Goal: Check status: Check status

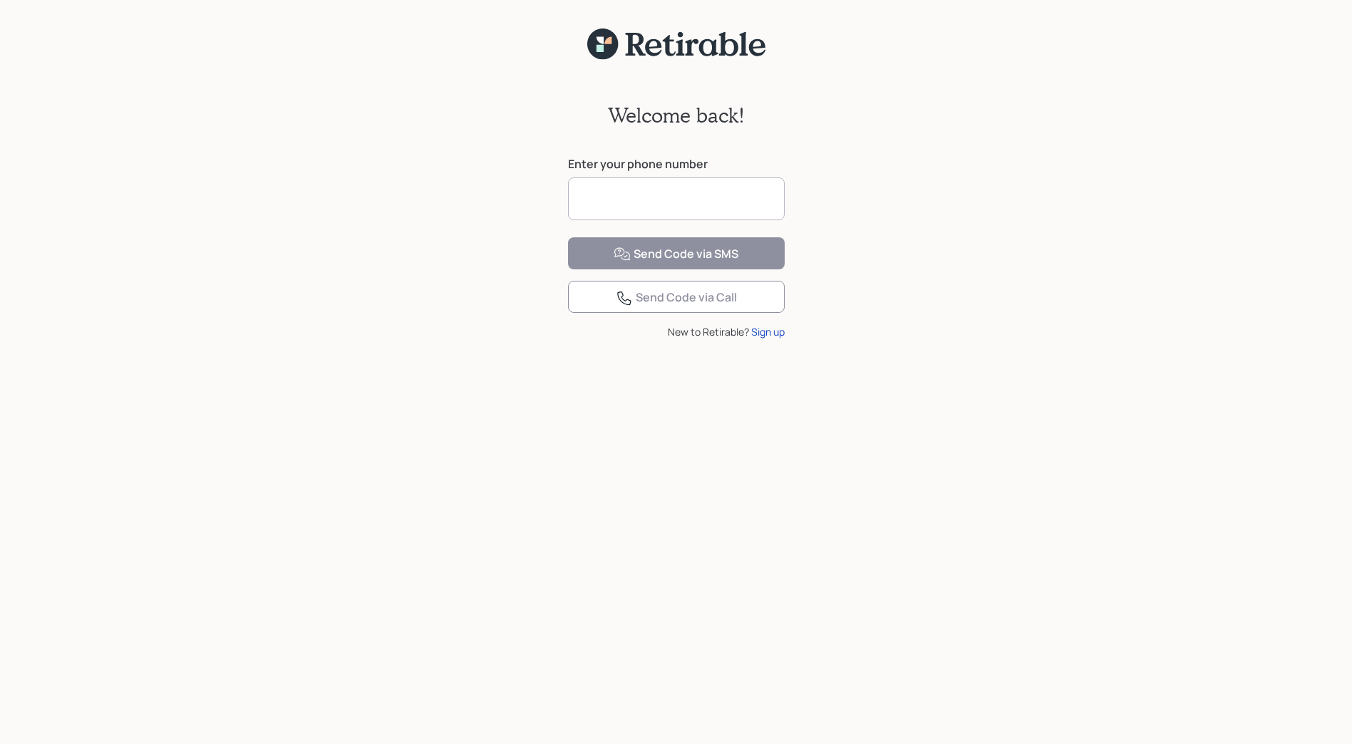
click at [624, 201] on input at bounding box center [676, 198] width 217 height 43
type input "**********"
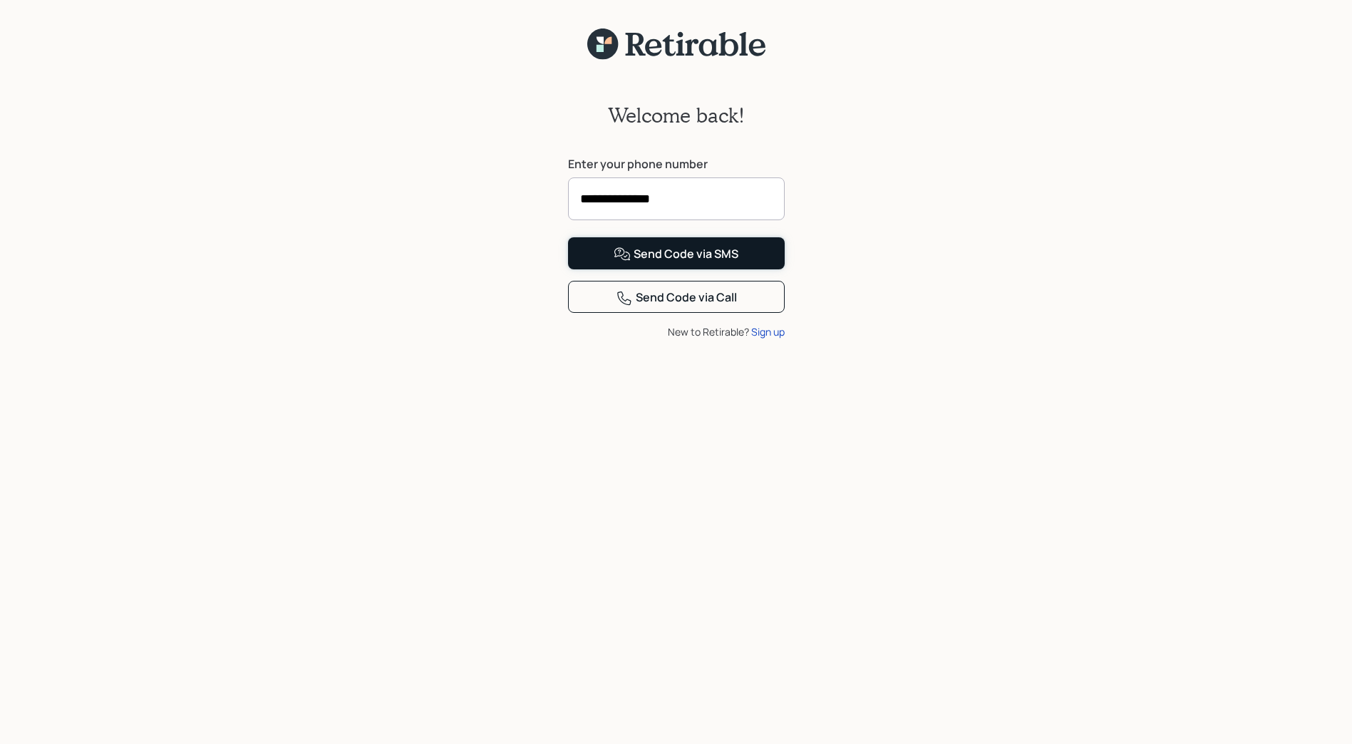
click at [668, 263] on div "Send Code via SMS" at bounding box center [676, 254] width 125 height 17
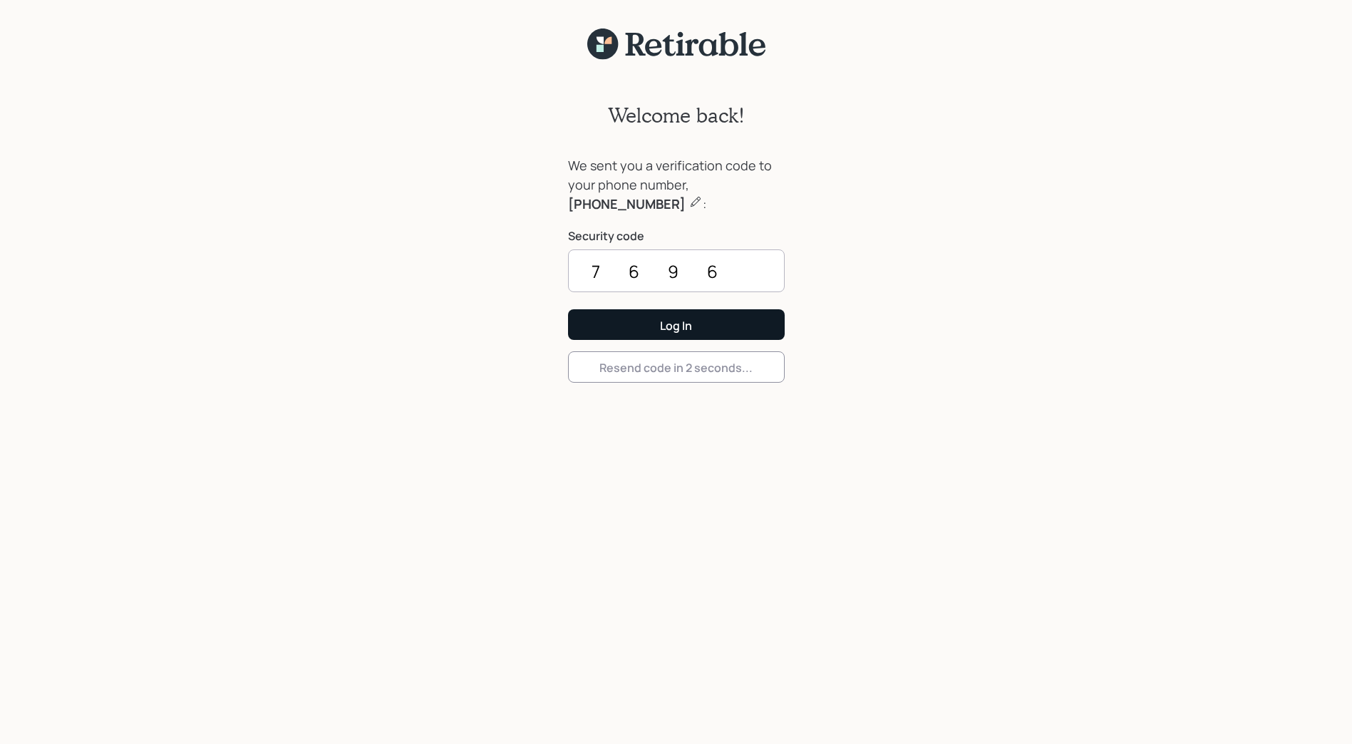
type input "7696"
click at [568, 309] on button "Log In" at bounding box center [676, 324] width 217 height 31
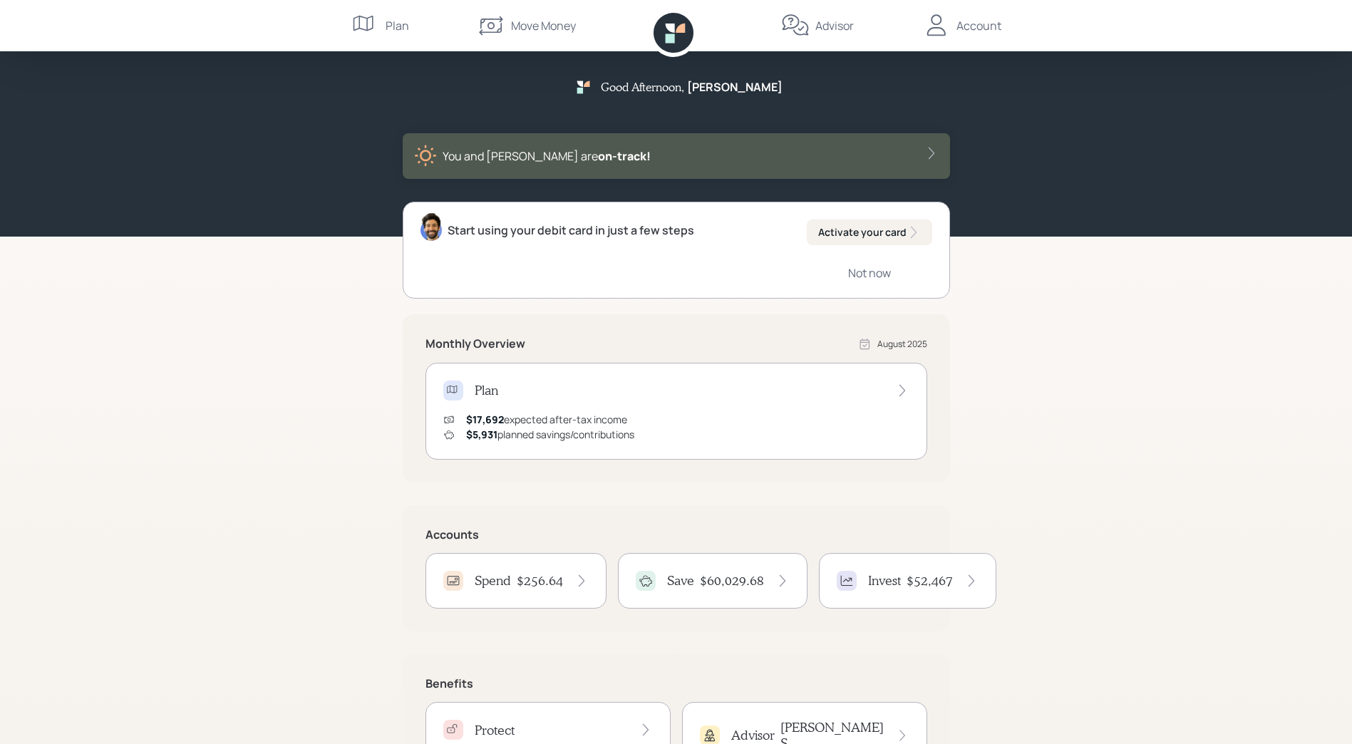
click at [813, 23] on div "Advisor" at bounding box center [817, 25] width 73 height 51
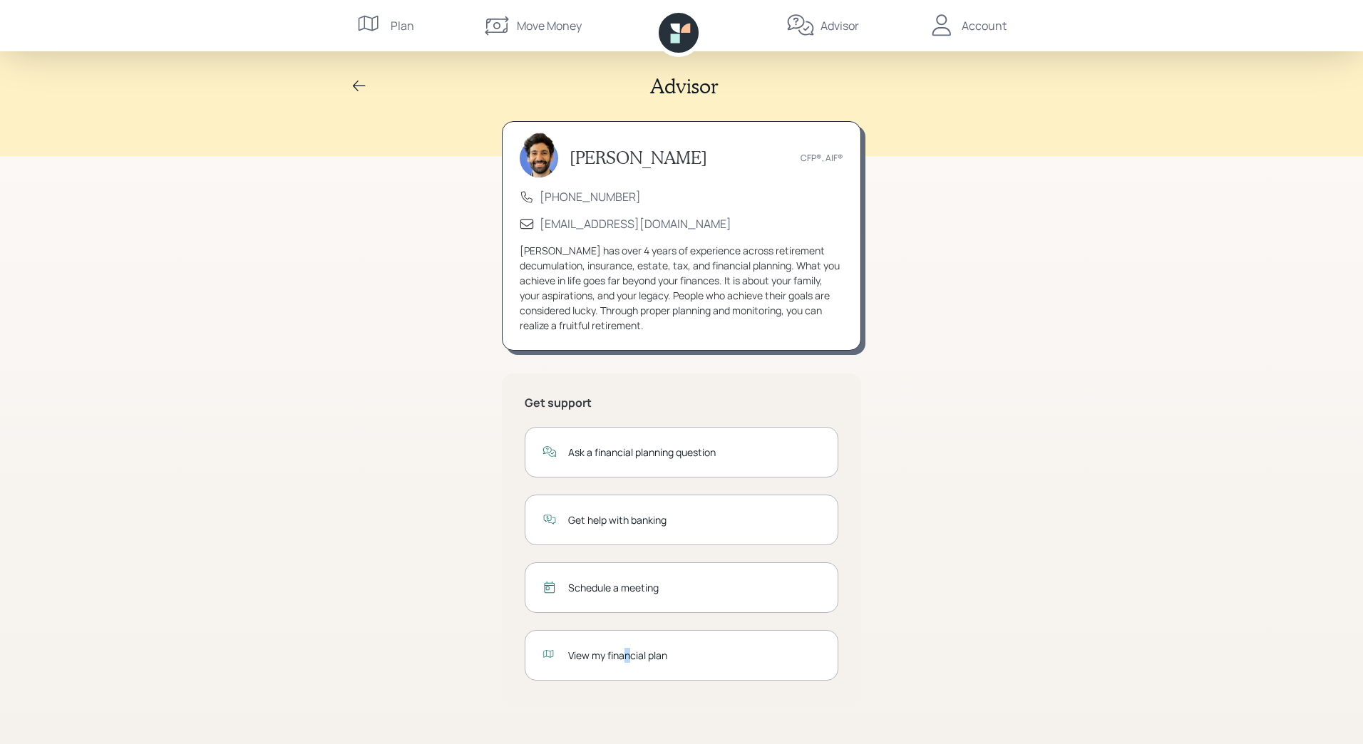
click at [627, 671] on div "View my financial plan" at bounding box center [682, 655] width 314 height 51
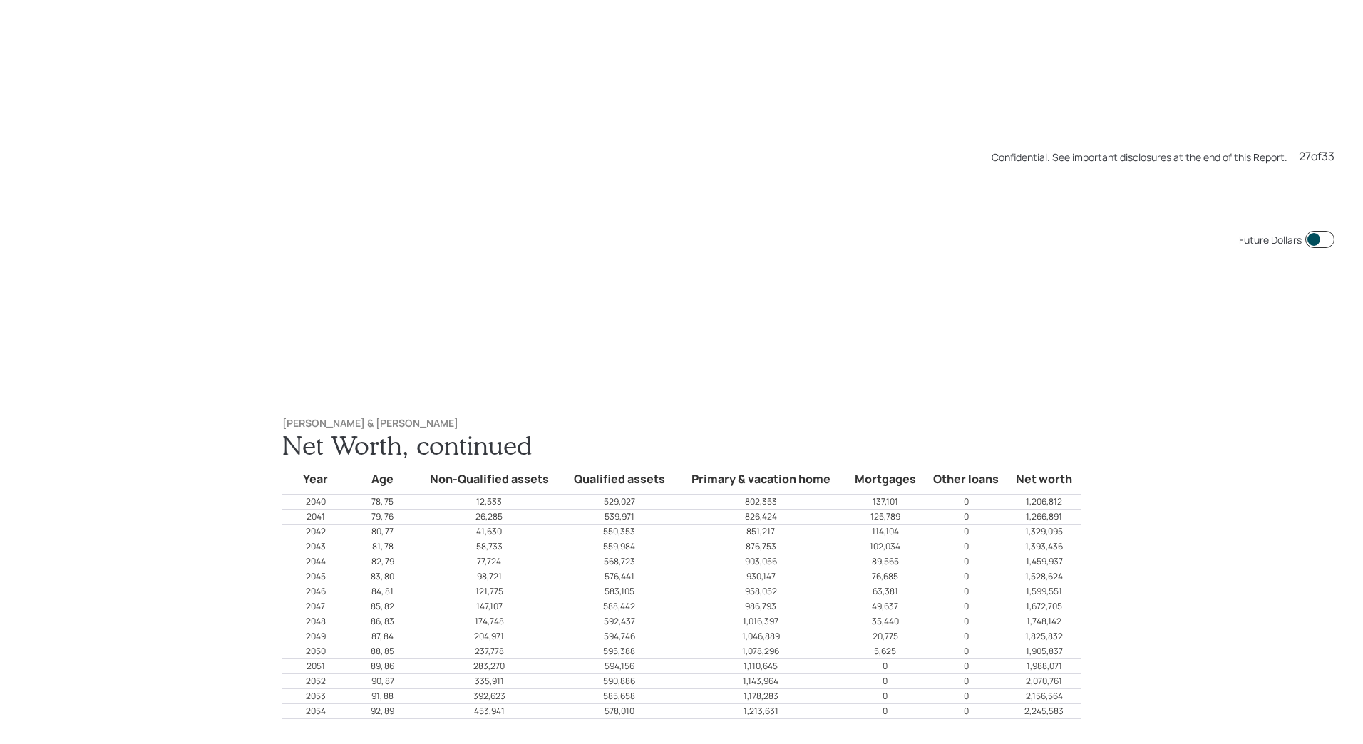
scroll to position [19347, 0]
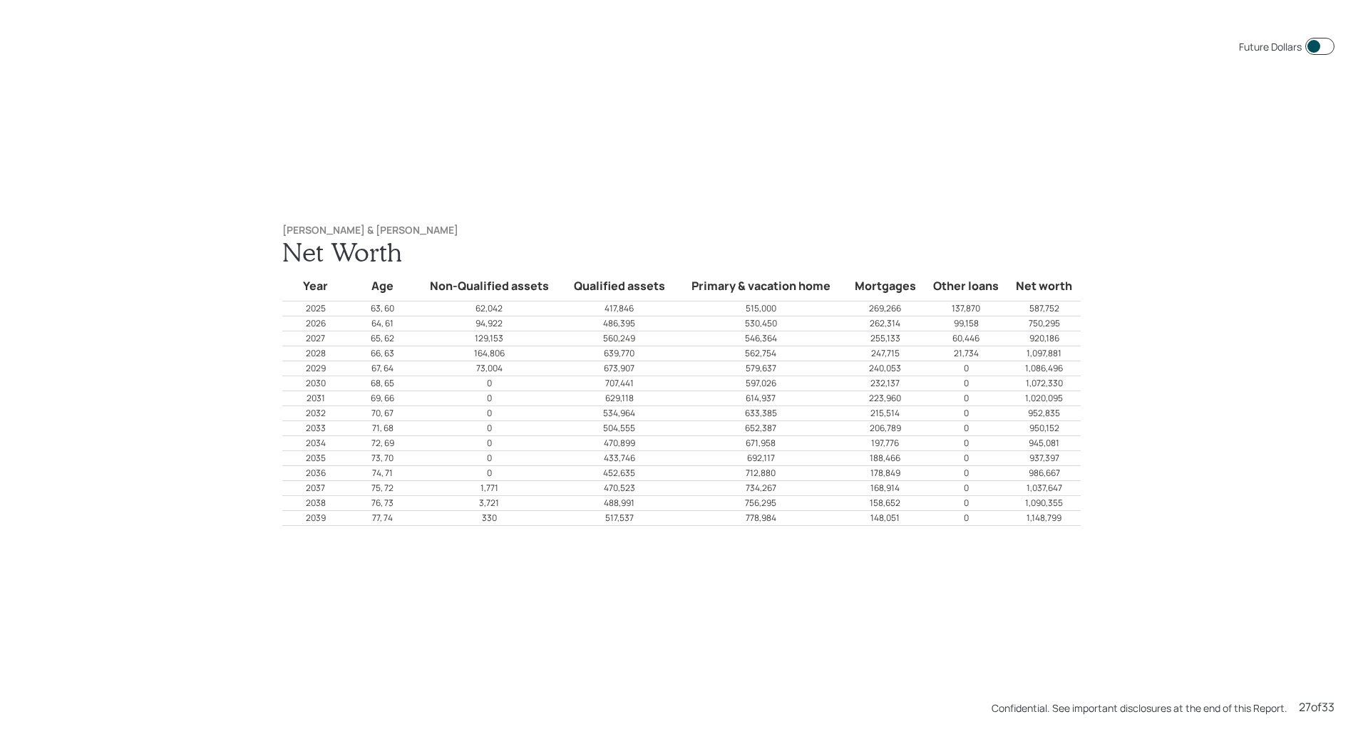
click at [511, 308] on p "62,042" at bounding box center [489, 308] width 145 height 13
click at [688, 211] on div "[PERSON_NAME] & [PERSON_NAME] Net Worth Year Age Non-Qualified assets Qualified…" at bounding box center [681, 375] width 855 height 359
click at [535, 570] on div "Future Dollars [PERSON_NAME] & [PERSON_NAME] Net Worth Year Age Non-Qualified a…" at bounding box center [681, 372] width 1363 height 744
